Goal: Task Accomplishment & Management: Complete application form

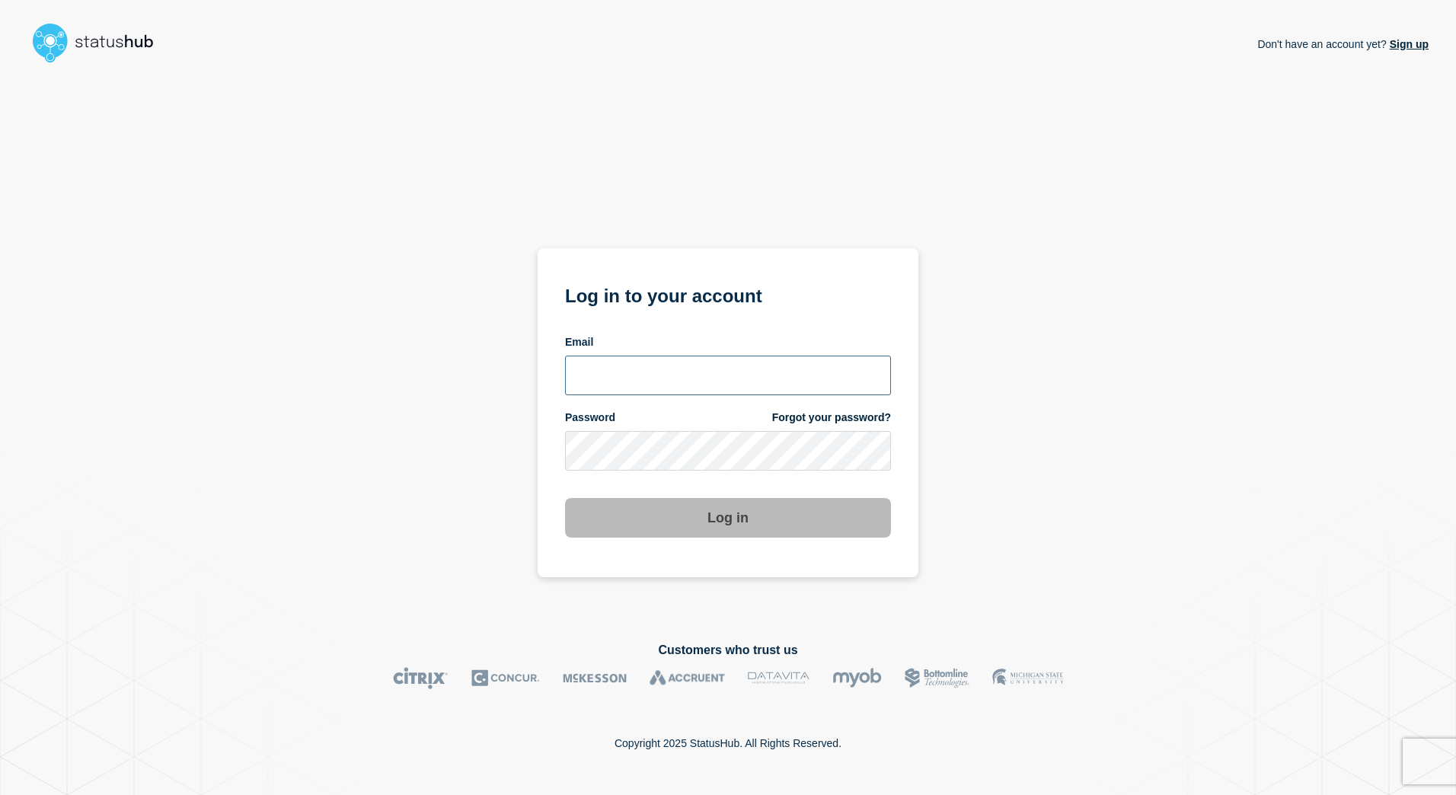
type input "[PERSON_NAME][EMAIL_ADDRESS][PERSON_NAME][DOMAIN_NAME]"
click at [722, 524] on button "Log in" at bounding box center [728, 518] width 326 height 40
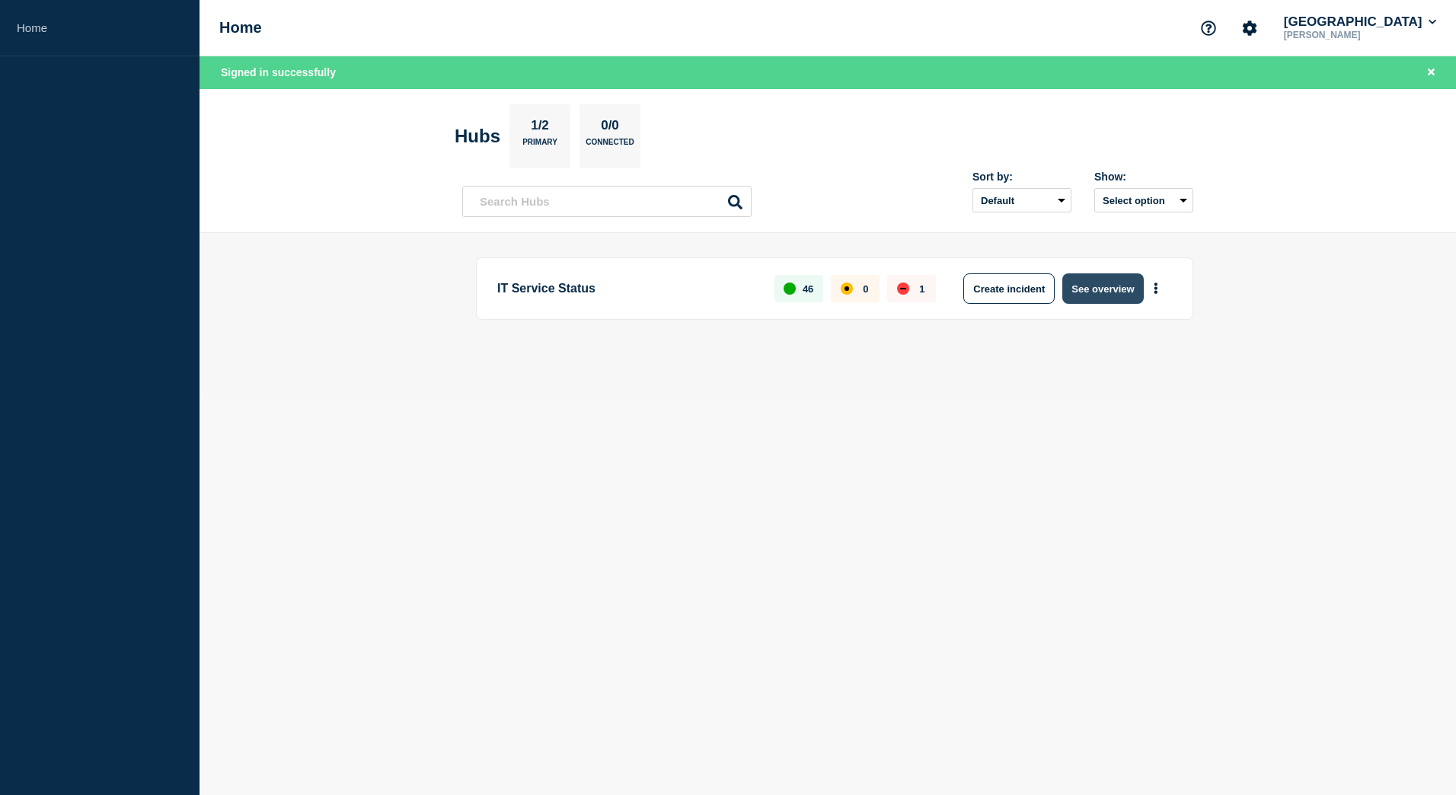
click at [1110, 282] on button "See overview" at bounding box center [1102, 288] width 81 height 30
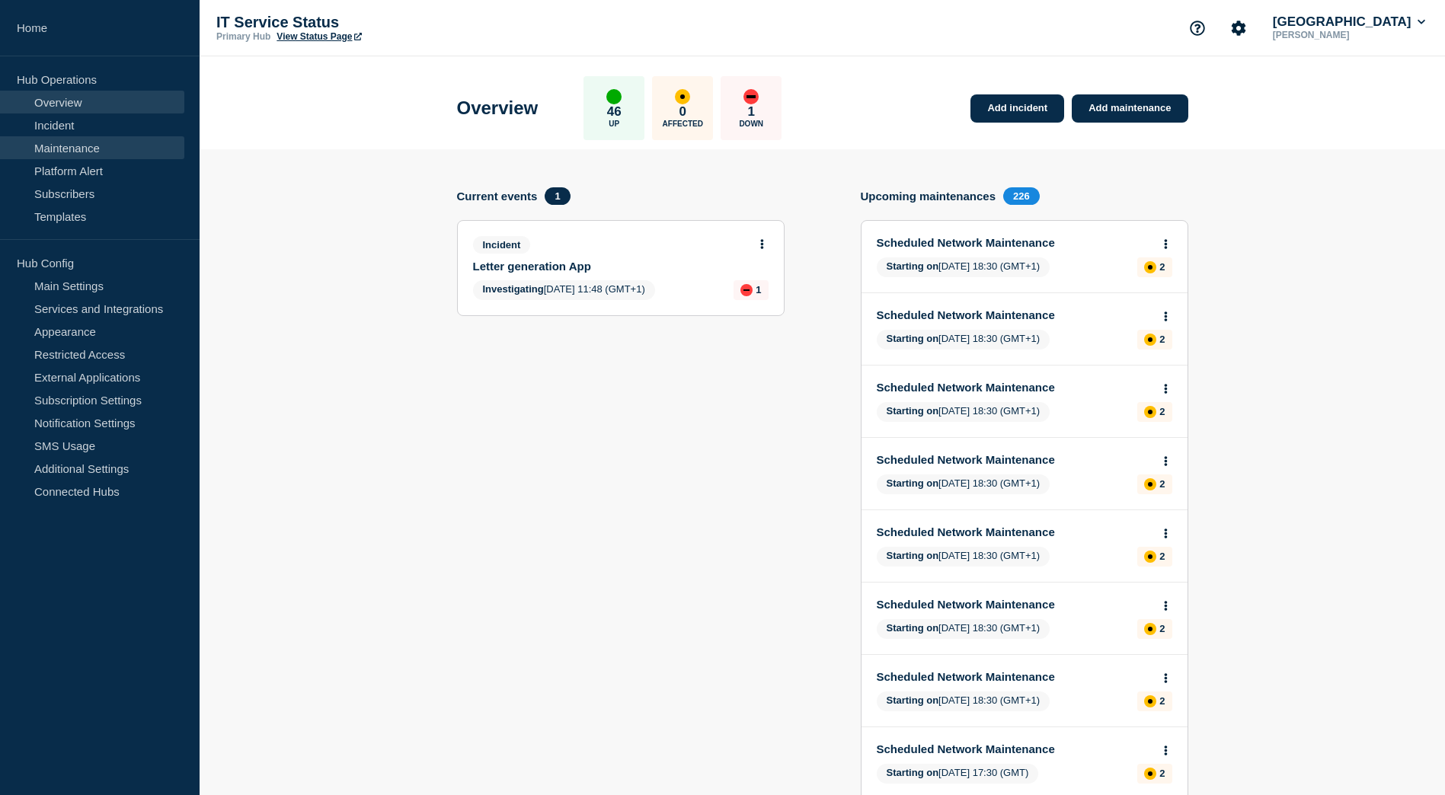
click at [72, 152] on link "Maintenance" at bounding box center [92, 147] width 184 height 23
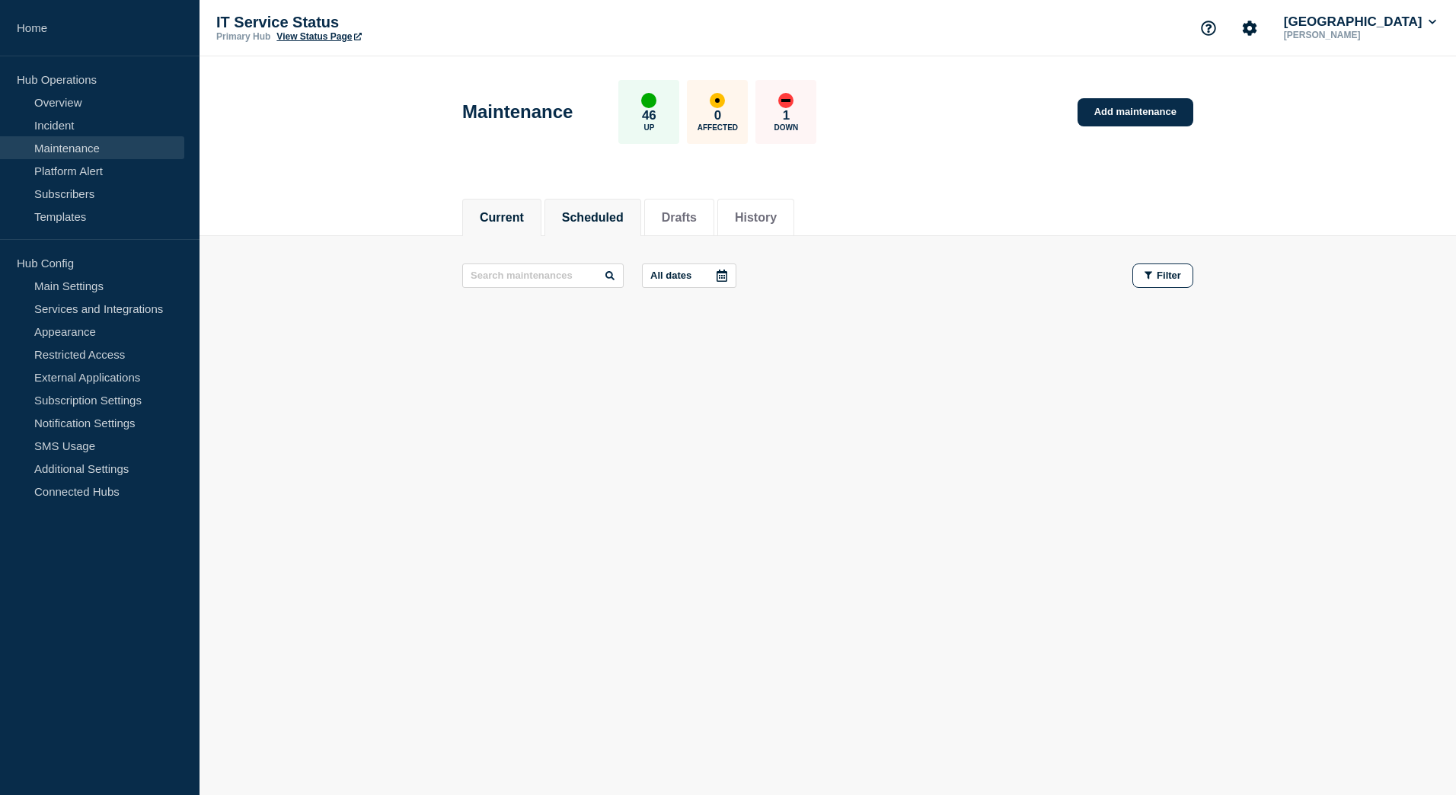
click at [616, 218] on button "Scheduled" at bounding box center [593, 218] width 62 height 14
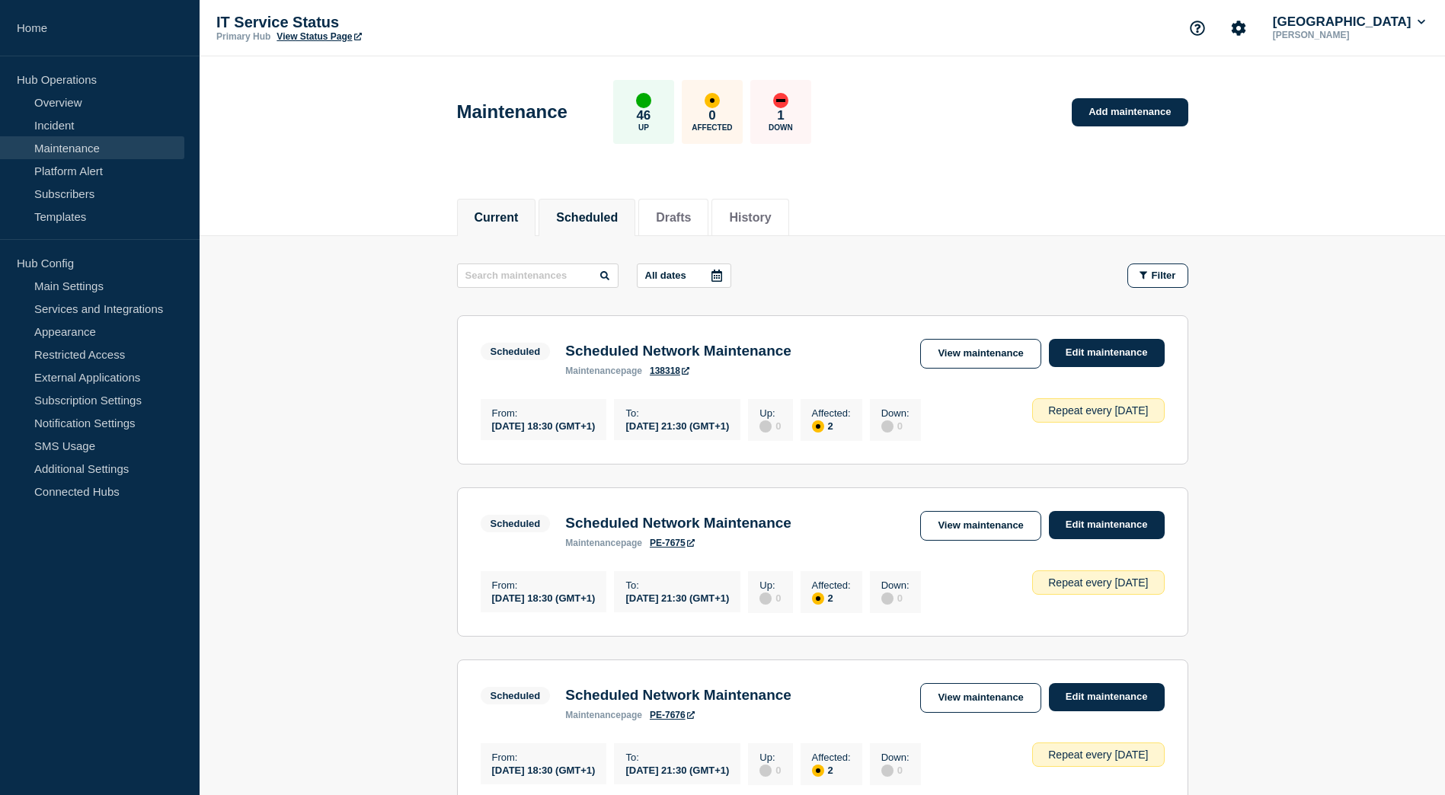
click at [501, 219] on button "Current" at bounding box center [496, 218] width 44 height 14
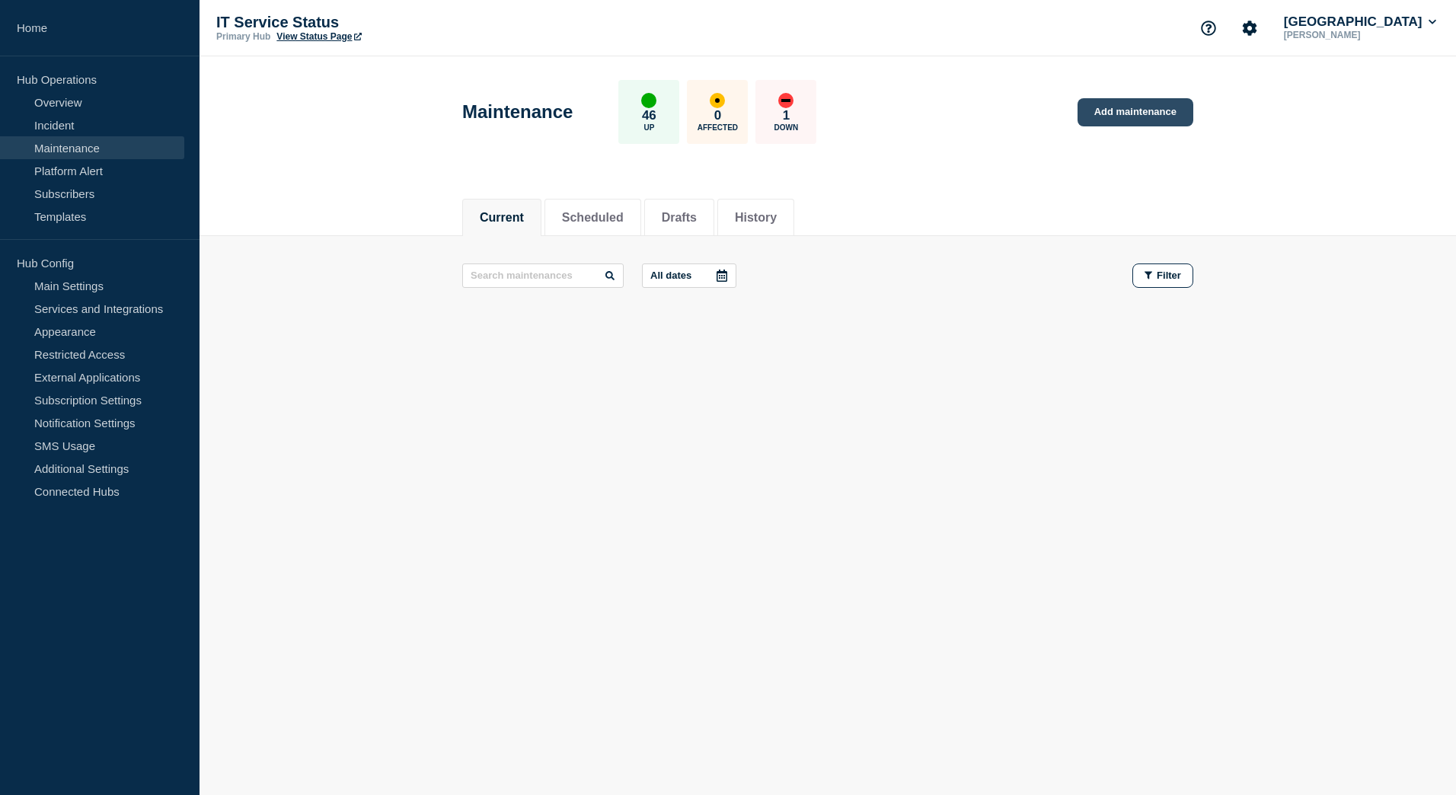
click at [1167, 117] on link "Add maintenance" at bounding box center [1136, 112] width 116 height 28
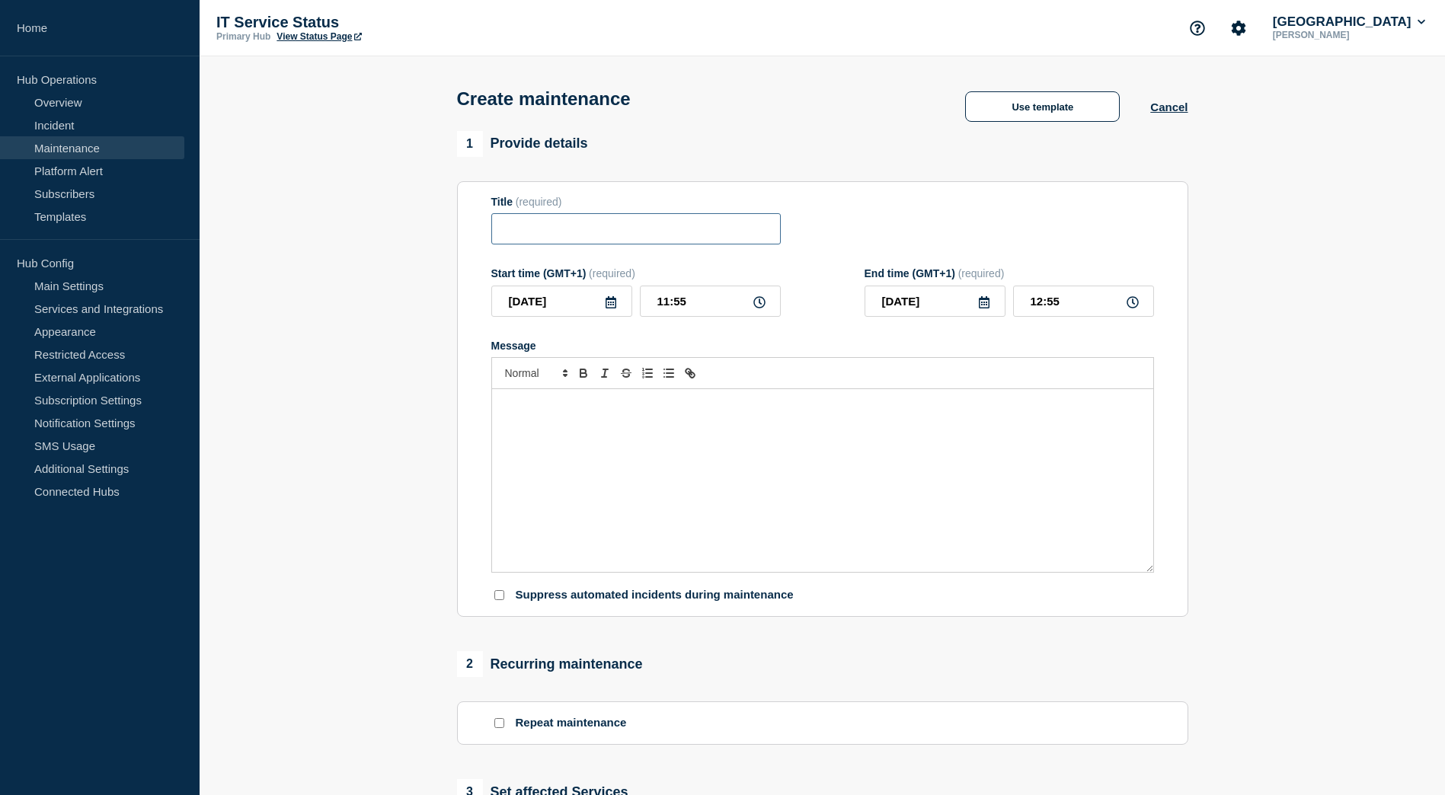
click at [656, 235] on input "Title" at bounding box center [635, 228] width 289 height 31
type input "Telephony decommissioning project"
click at [988, 305] on icon at bounding box center [984, 302] width 11 height 12
click at [1036, 340] on icon "button" at bounding box center [1037, 348] width 18 height 18
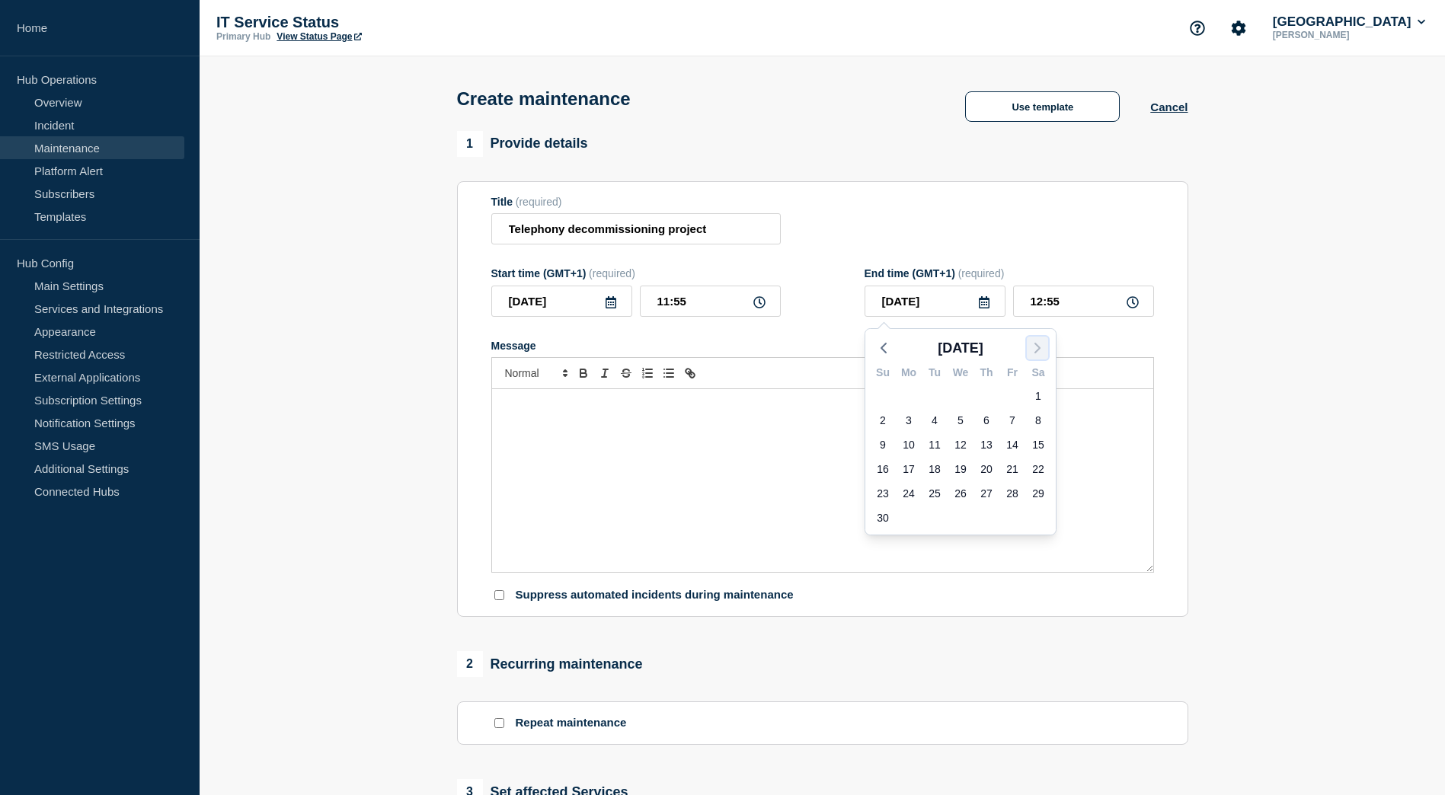
click at [1036, 340] on icon "button" at bounding box center [1037, 348] width 18 height 18
click at [1032, 338] on button "button" at bounding box center [1037, 348] width 21 height 23
click at [958, 443] on div "14" at bounding box center [960, 444] width 21 height 21
type input "2026-01-14"
click at [1137, 302] on icon at bounding box center [1132, 302] width 12 height 12
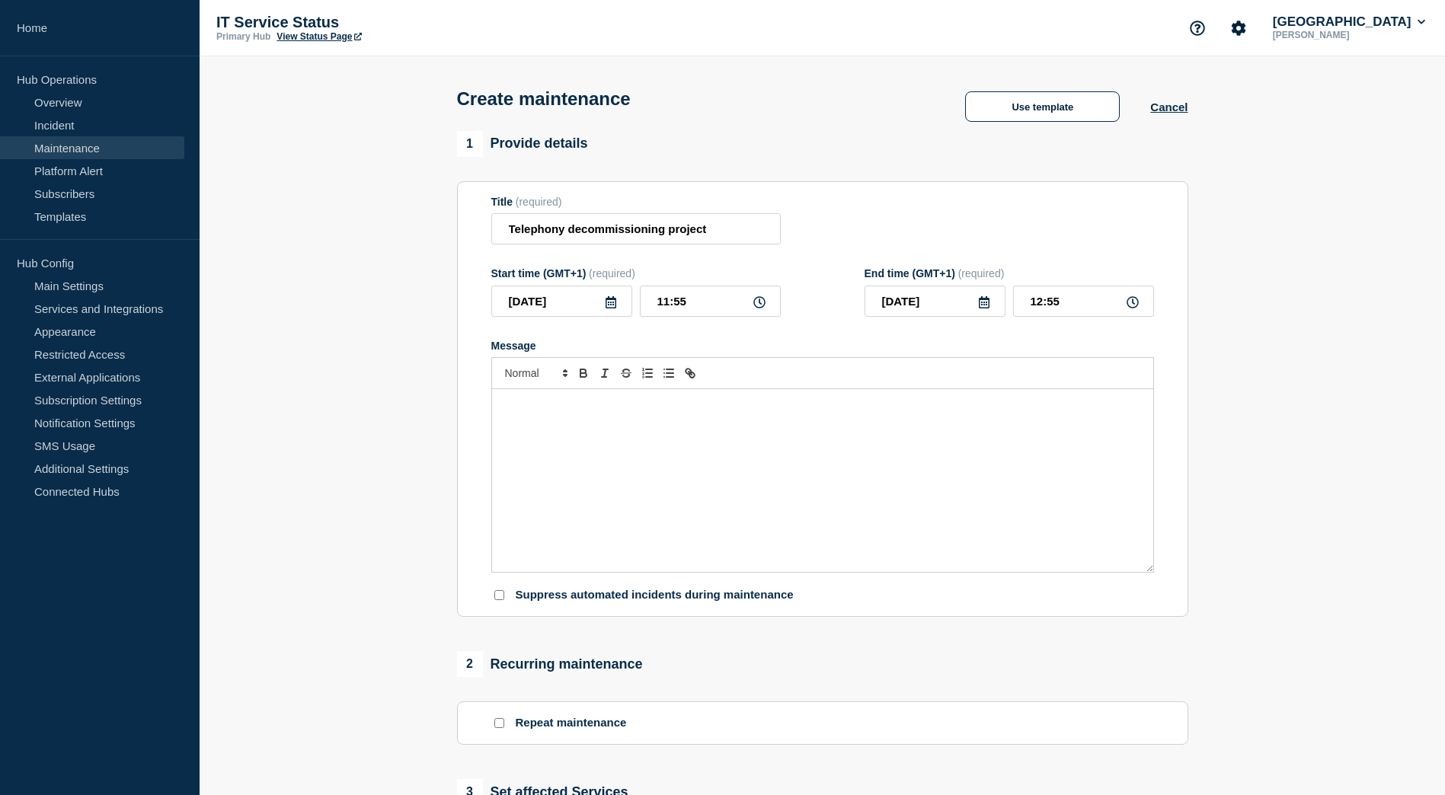
click at [1131, 302] on icon at bounding box center [1132, 302] width 12 height 12
click at [918, 407] on p "Message" at bounding box center [822, 405] width 638 height 14
click at [653, 417] on div "Message" at bounding box center [822, 480] width 661 height 183
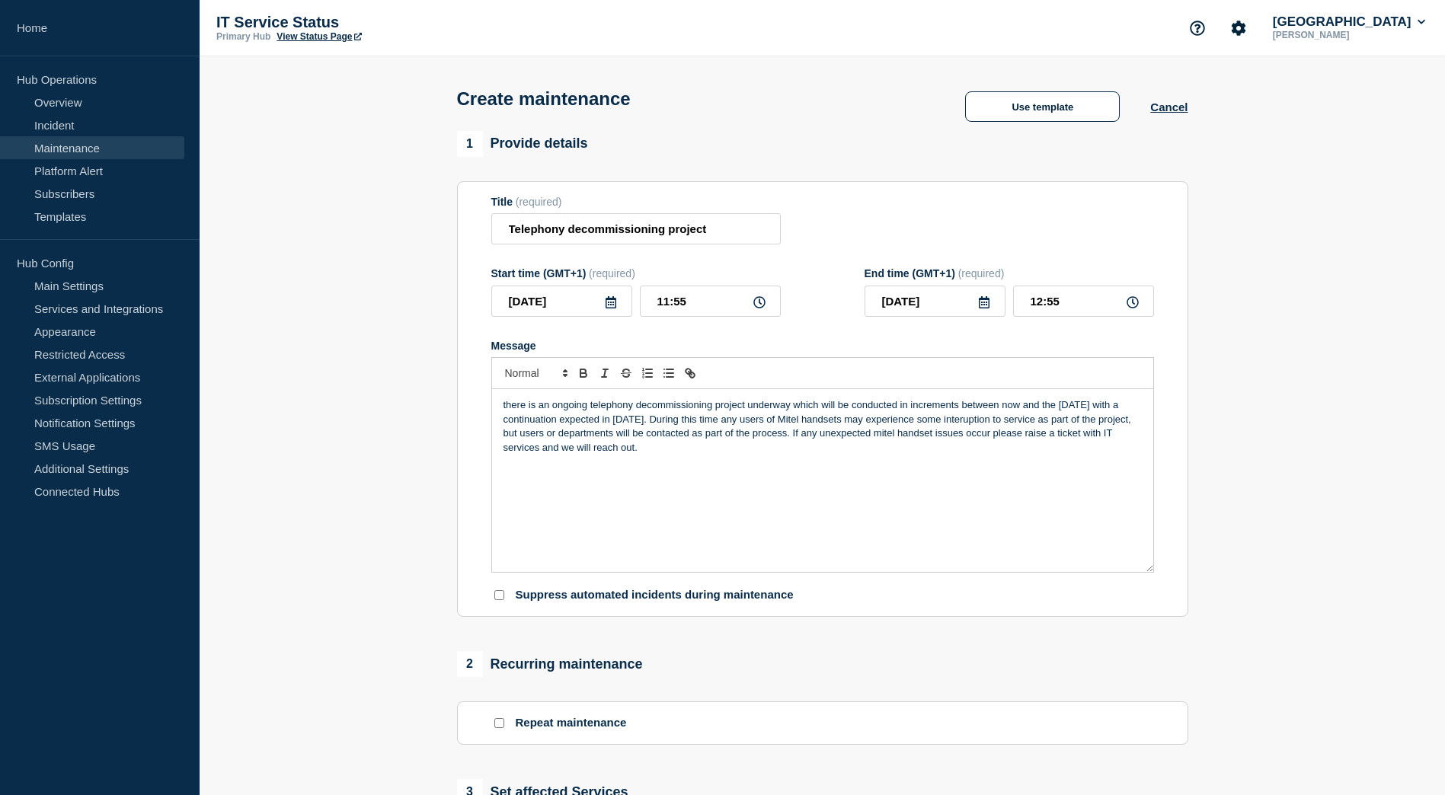
click at [505, 408] on p "there is an ongoing telephony decommissioning project underway which will be co…" at bounding box center [822, 426] width 638 height 56
click at [740, 423] on p "Please be aware that there is an ongoing telephony decommissioning project unde…" at bounding box center [822, 426] width 638 height 56
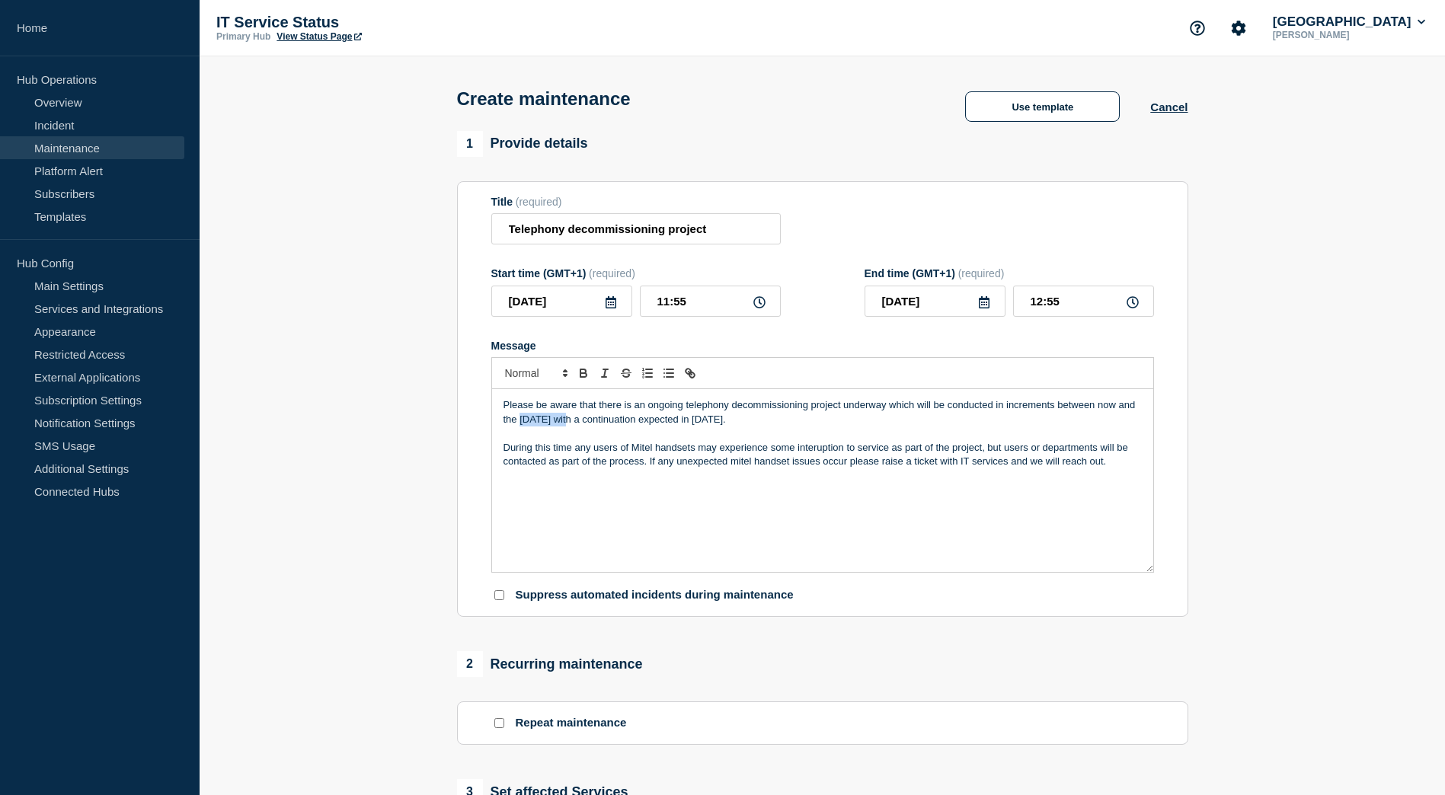
drag, startPoint x: 520, startPoint y: 420, endPoint x: 569, endPoint y: 420, distance: 48.7
click at [569, 420] on p "Please be aware that there is an ongoing telephony decommissioning project unde…" at bounding box center [822, 412] width 638 height 28
click at [585, 372] on icon "Toggle bold text" at bounding box center [583, 373] width 14 height 14
click at [1096, 408] on p "Please be aware that there is an ongoing telephony decommissioning project unde…" at bounding box center [822, 412] width 638 height 28
drag, startPoint x: 1096, startPoint y: 408, endPoint x: 1117, endPoint y: 403, distance: 22.0
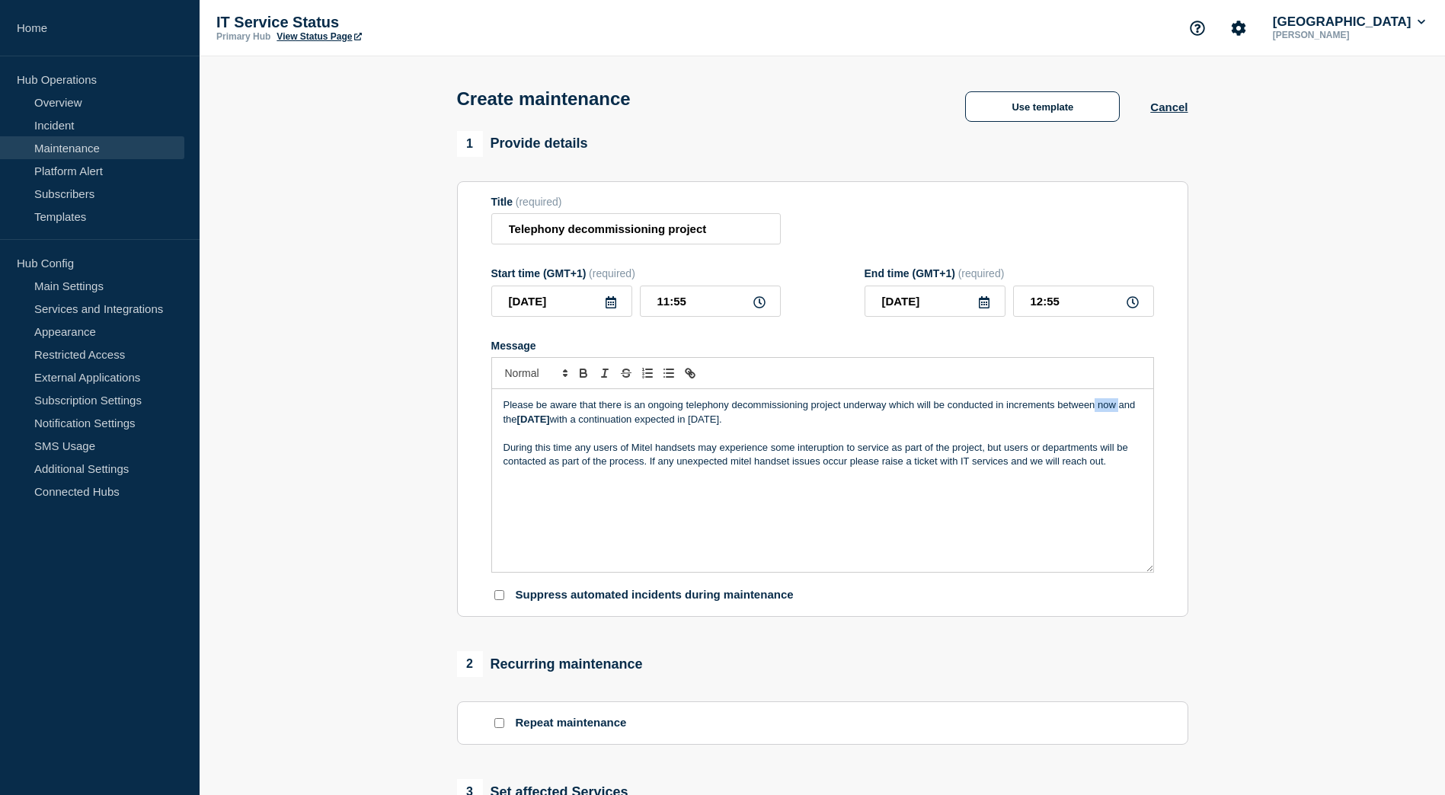
click at [1117, 403] on p "Please be aware that there is an ongoing telephony decommissioning project unde…" at bounding box center [822, 412] width 638 height 28
click at [587, 375] on icon "Toggle bold text" at bounding box center [583, 373] width 14 height 14
click at [1125, 464] on p "During this time any users of Mitel handsets may experience some interruption t…" at bounding box center [822, 455] width 638 height 28
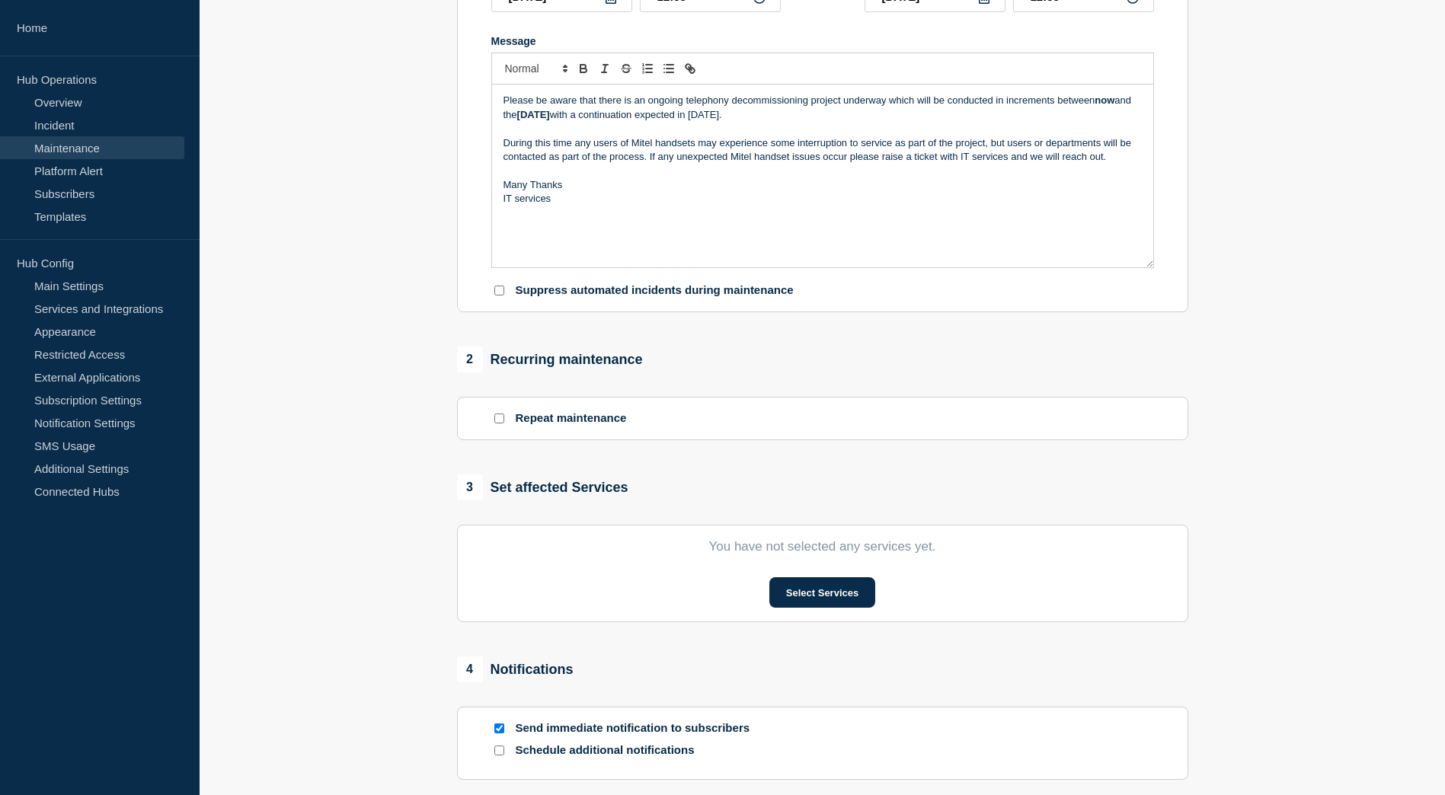
scroll to position [381, 0]
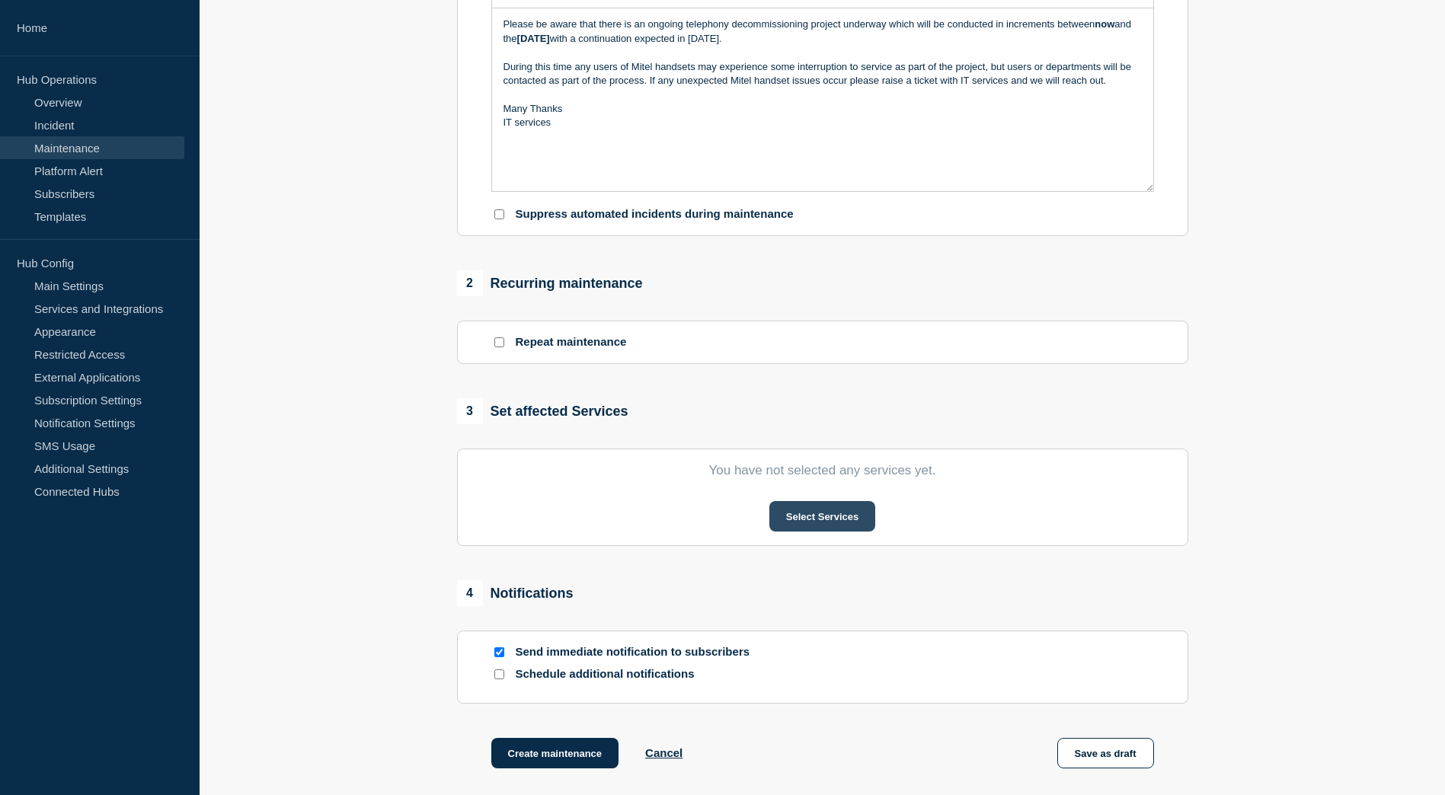
click at [794, 526] on button "Select Services" at bounding box center [822, 516] width 106 height 30
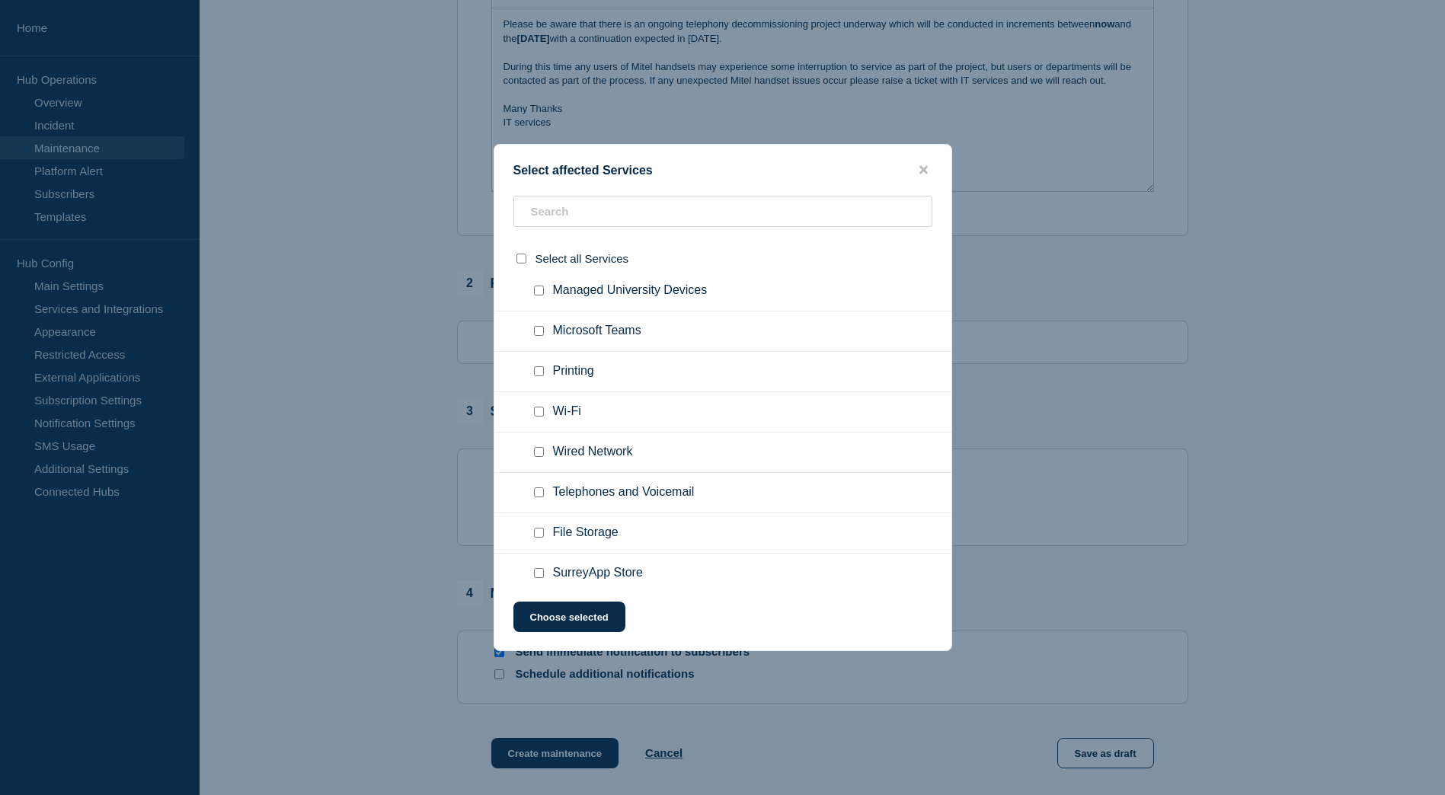
scroll to position [152, 0]
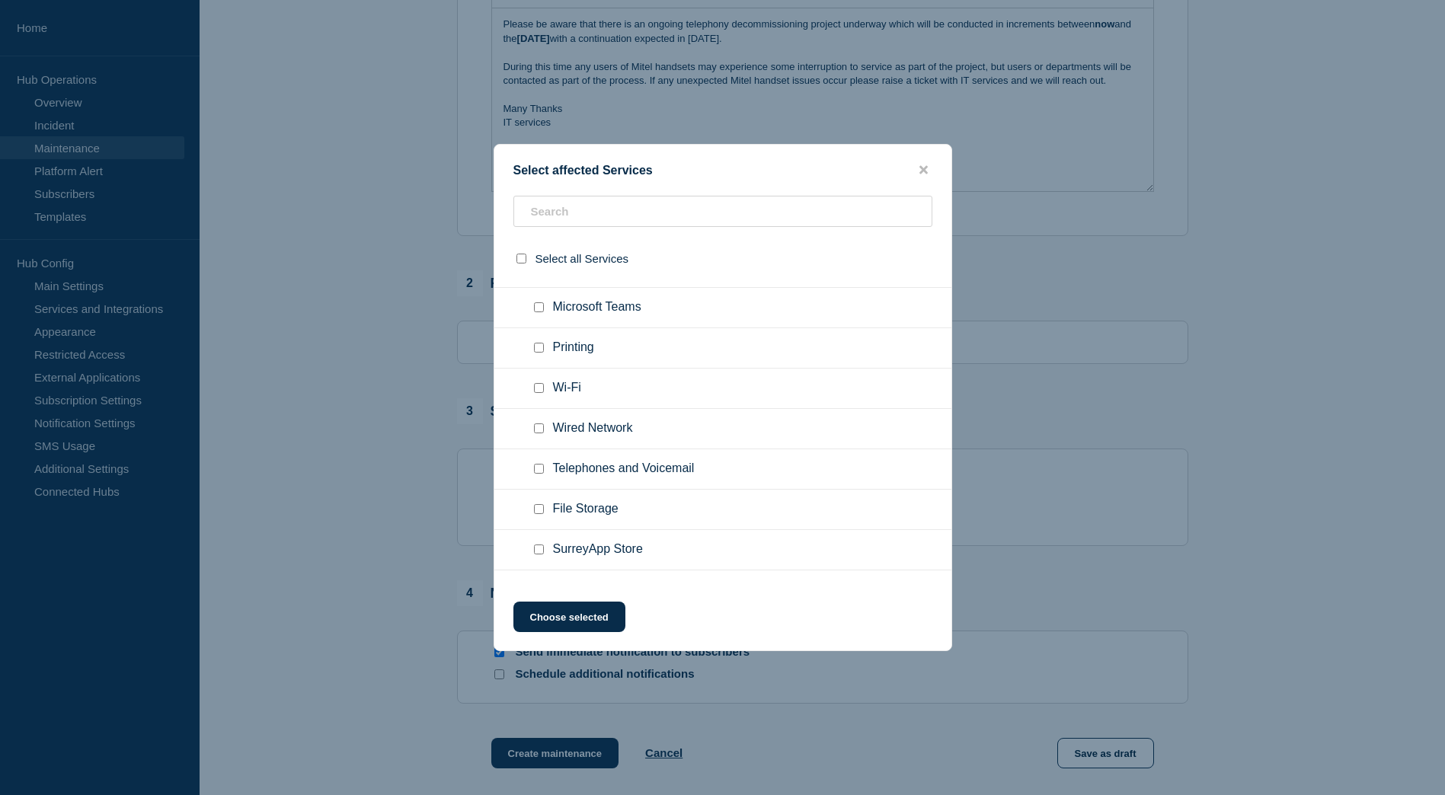
click at [538, 472] on input "Telephones and Voicemail checkbox" at bounding box center [539, 469] width 10 height 10
checkbox input "true"
click at [579, 615] on button "Choose selected" at bounding box center [569, 617] width 112 height 30
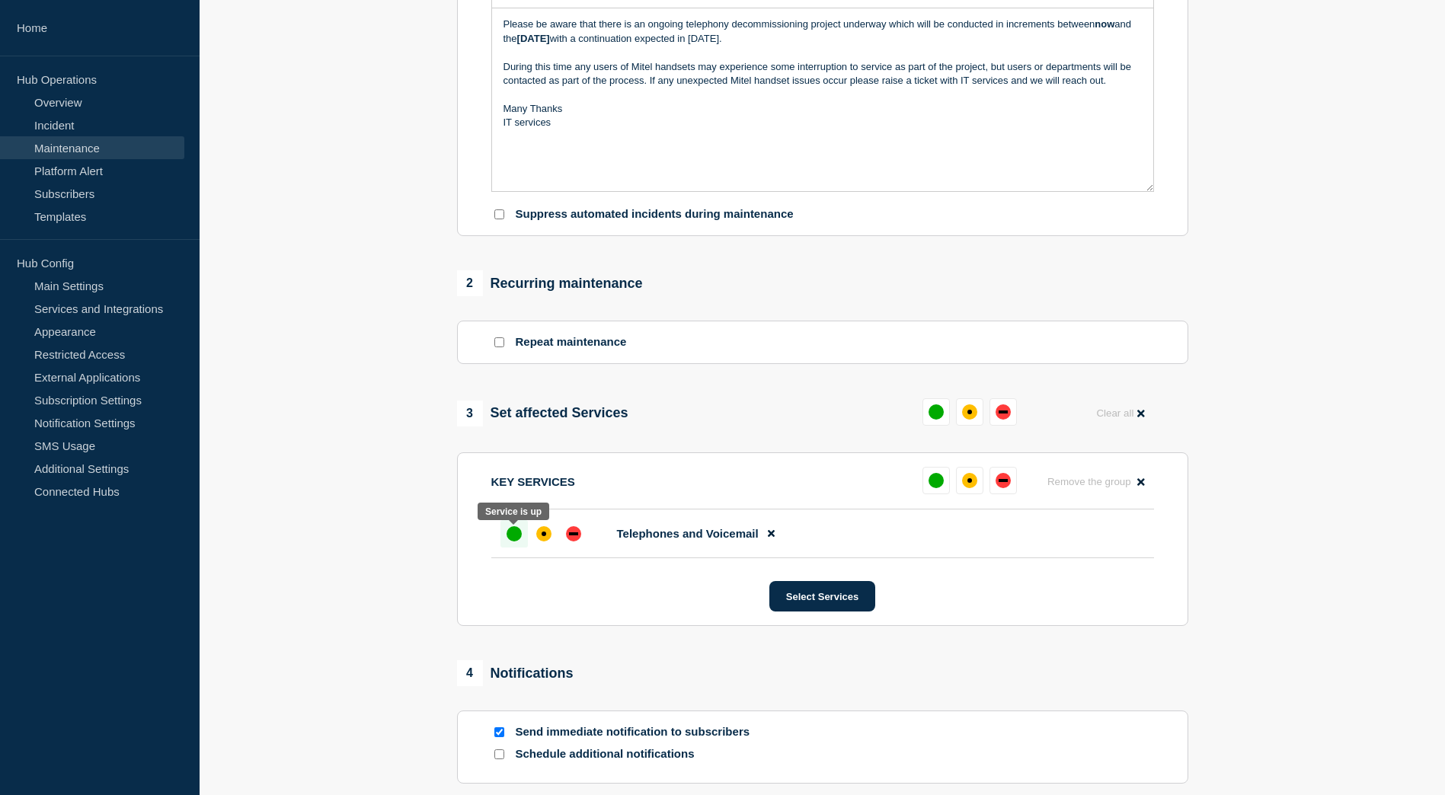
click at [513, 535] on div "up" at bounding box center [513, 533] width 15 height 15
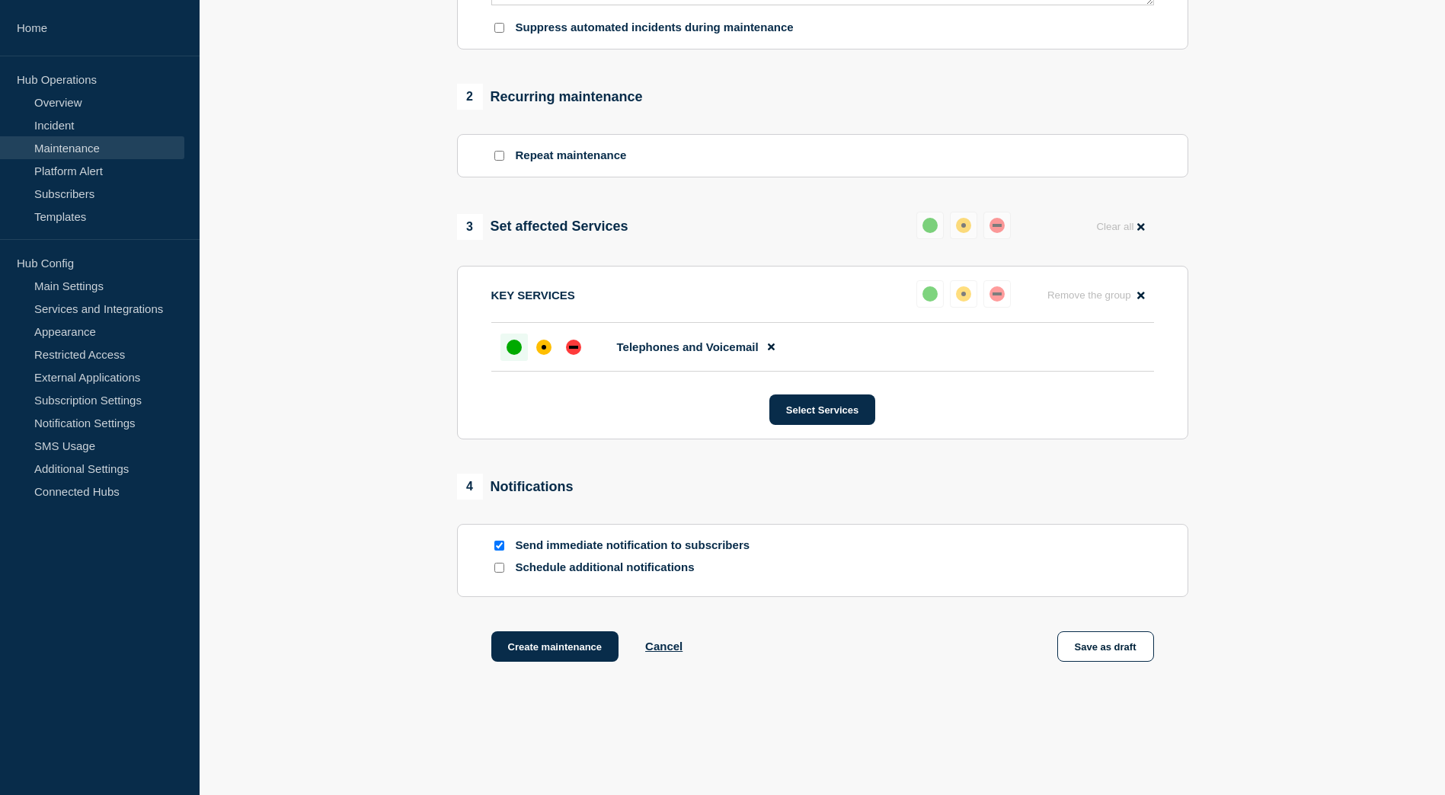
scroll to position [609, 0]
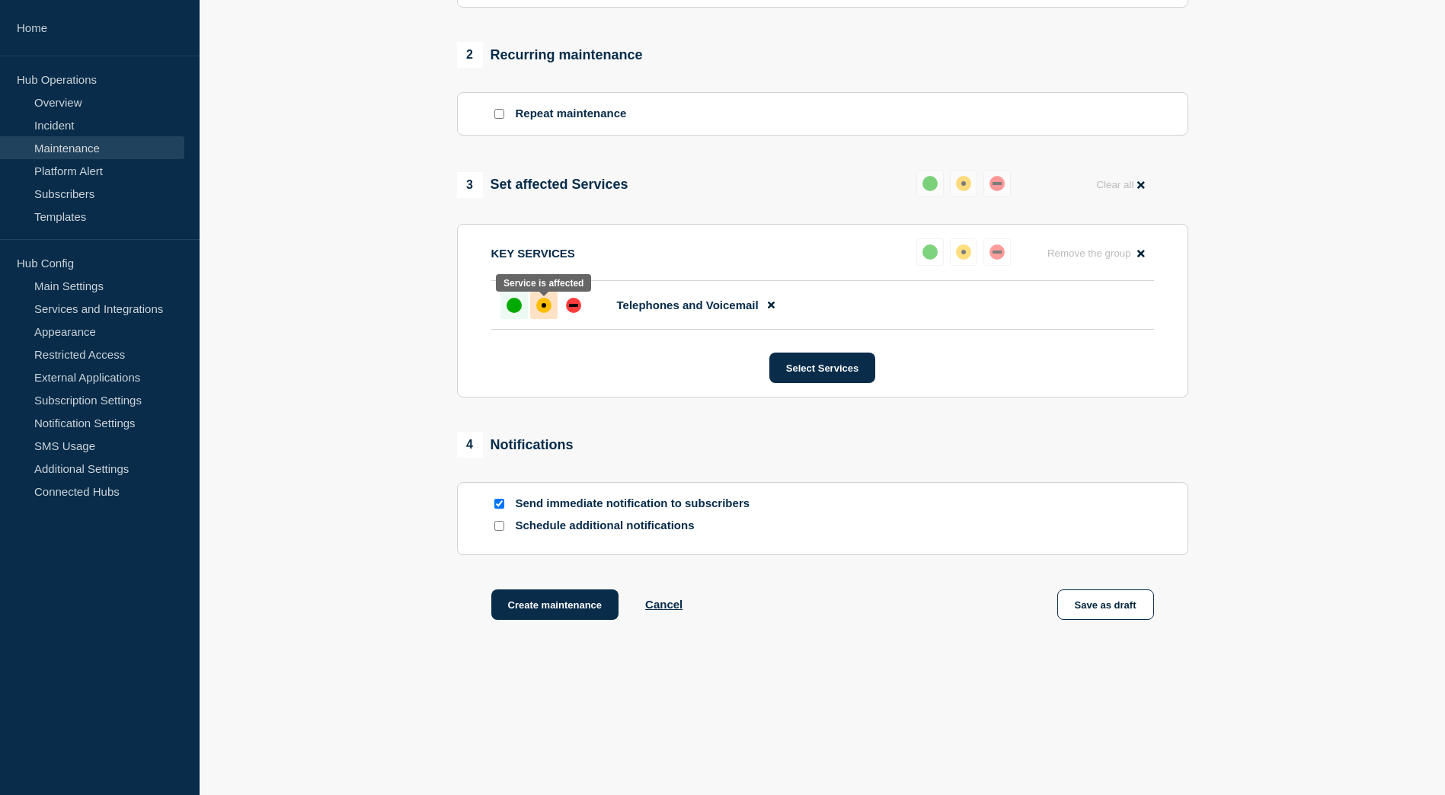
click at [548, 317] on div at bounding box center [543, 305] width 27 height 27
click at [535, 612] on button "Create maintenance" at bounding box center [555, 604] width 128 height 30
